Goal: Check status

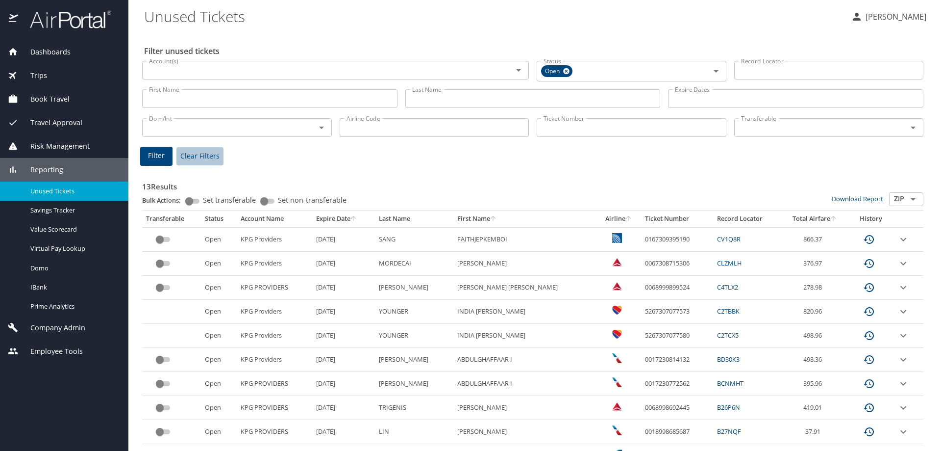
click at [212, 159] on span "Clear Filters" at bounding box center [199, 156] width 39 height 12
click at [211, 153] on span "Clear Filters" at bounding box center [199, 155] width 39 height 12
